Goal: Task Accomplishment & Management: Use online tool/utility

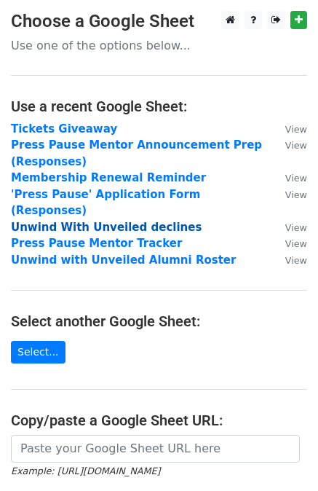
click at [79, 221] on strong "Unwind With Unveiled declines" at bounding box center [106, 227] width 191 height 13
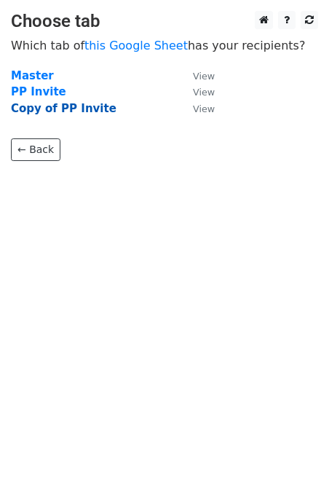
click at [57, 106] on strong "Copy of PP Invite" at bounding box center [64, 108] width 106 height 13
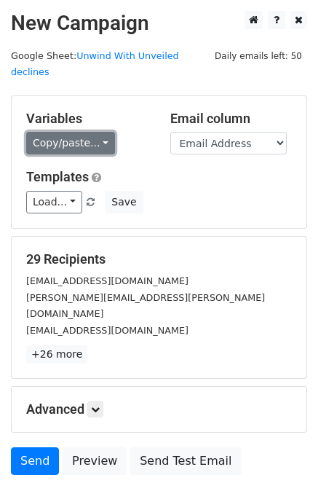
click at [74, 133] on link "Copy/paste..." at bounding box center [70, 143] width 89 height 23
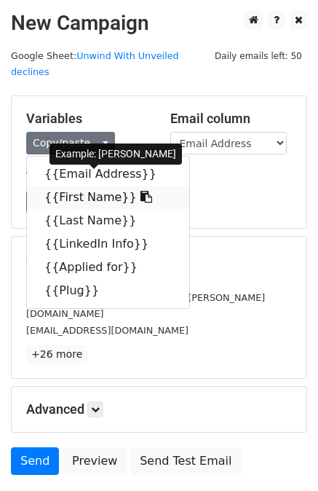
click at [78, 186] on link "{{First Name}}" at bounding box center [108, 197] width 162 height 23
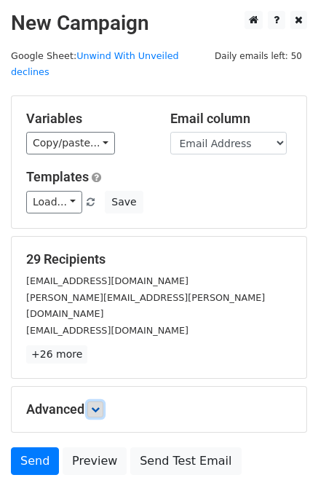
click at [103, 402] on link at bounding box center [95, 410] width 16 height 16
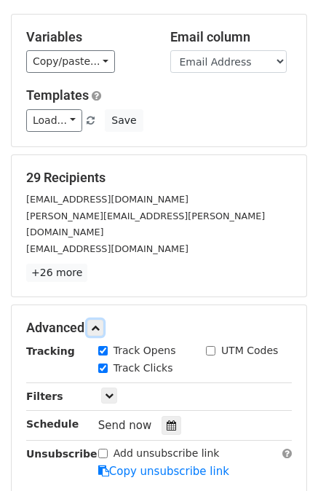
scroll to position [84, 0]
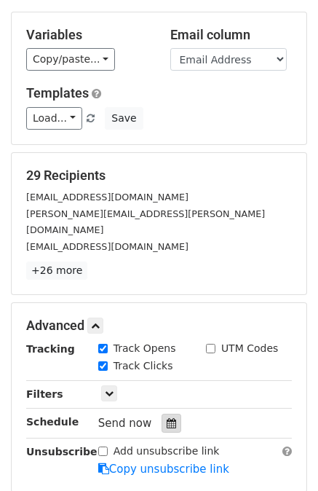
click at [168, 418] on icon at bounding box center [171, 423] width 9 height 10
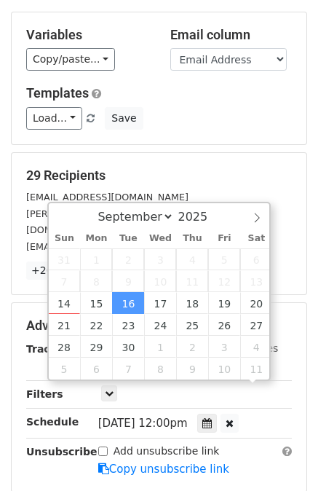
scroll to position [1, 0]
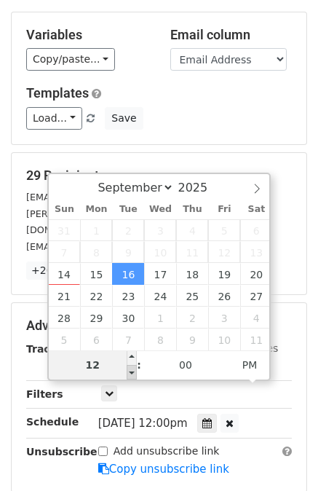
type input "[DATE] 11:00"
type input "11"
click at [135, 370] on span at bounding box center [132, 372] width 10 height 15
type input "[DATE] 10:00"
type input "10"
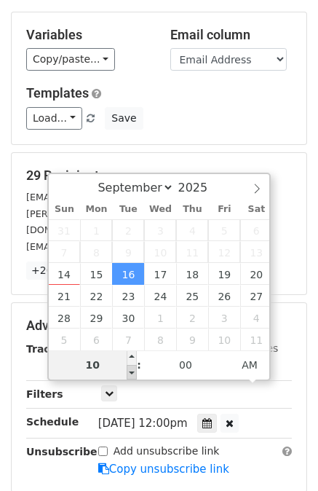
click at [135, 370] on span at bounding box center [132, 372] width 10 height 15
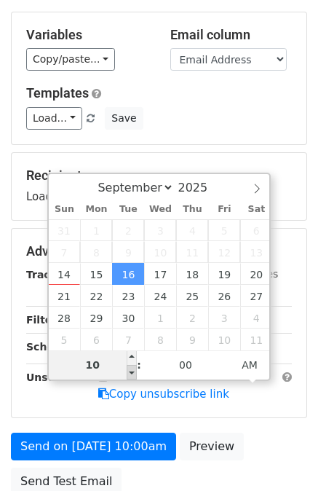
type input "[DATE] 09:00"
type input "09"
click at [135, 370] on span at bounding box center [132, 372] width 10 height 15
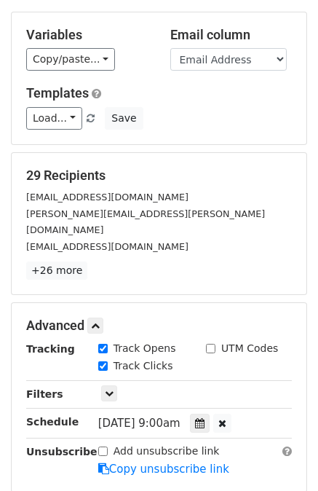
click at [9, 406] on main "New Campaign Daily emails left: 50 Google Sheet: Unwind With Unveiled declines …" at bounding box center [159, 252] width 318 height 650
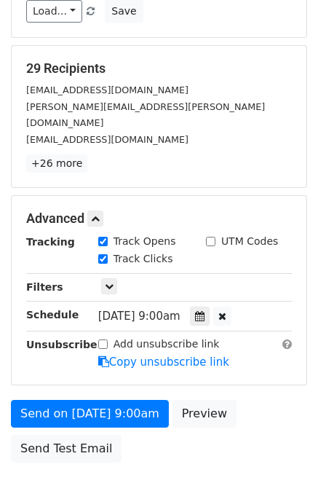
scroll to position [200, 0]
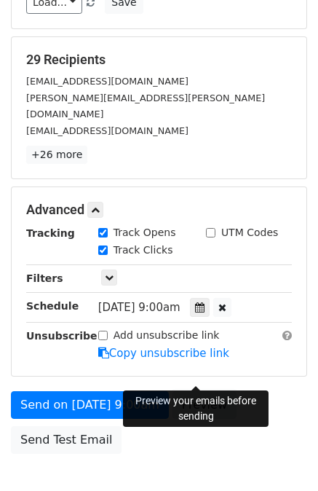
click at [187, 391] on link "Preview" at bounding box center [205, 405] width 64 height 28
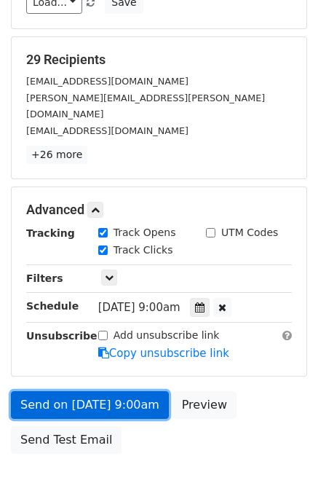
click at [64, 391] on link "Send on [DATE] 9:00am" at bounding box center [90, 405] width 158 height 28
